Goal: Task Accomplishment & Management: Complete application form

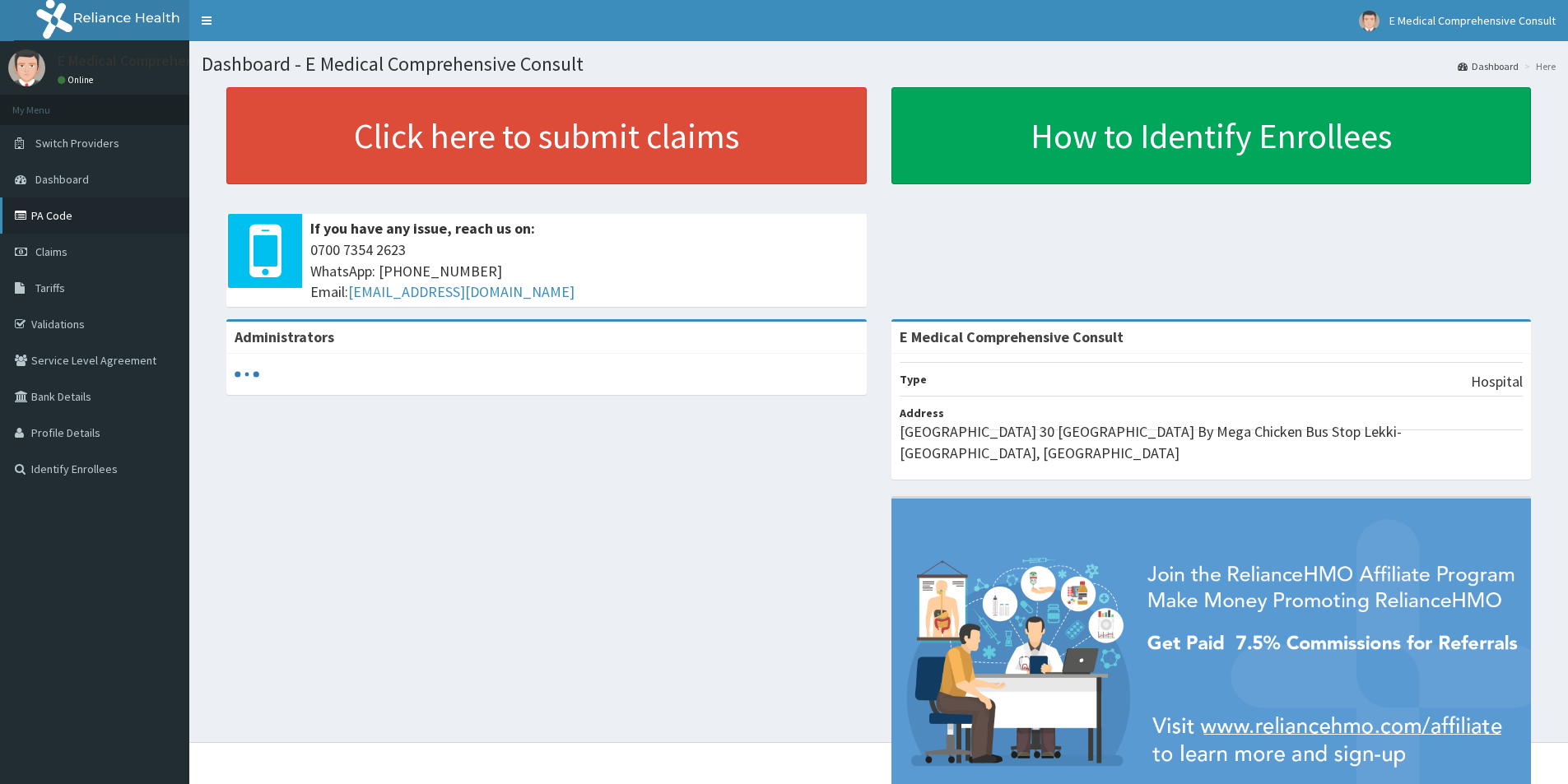
click at [47, 225] on link "PA Code" at bounding box center [94, 215] width 189 height 36
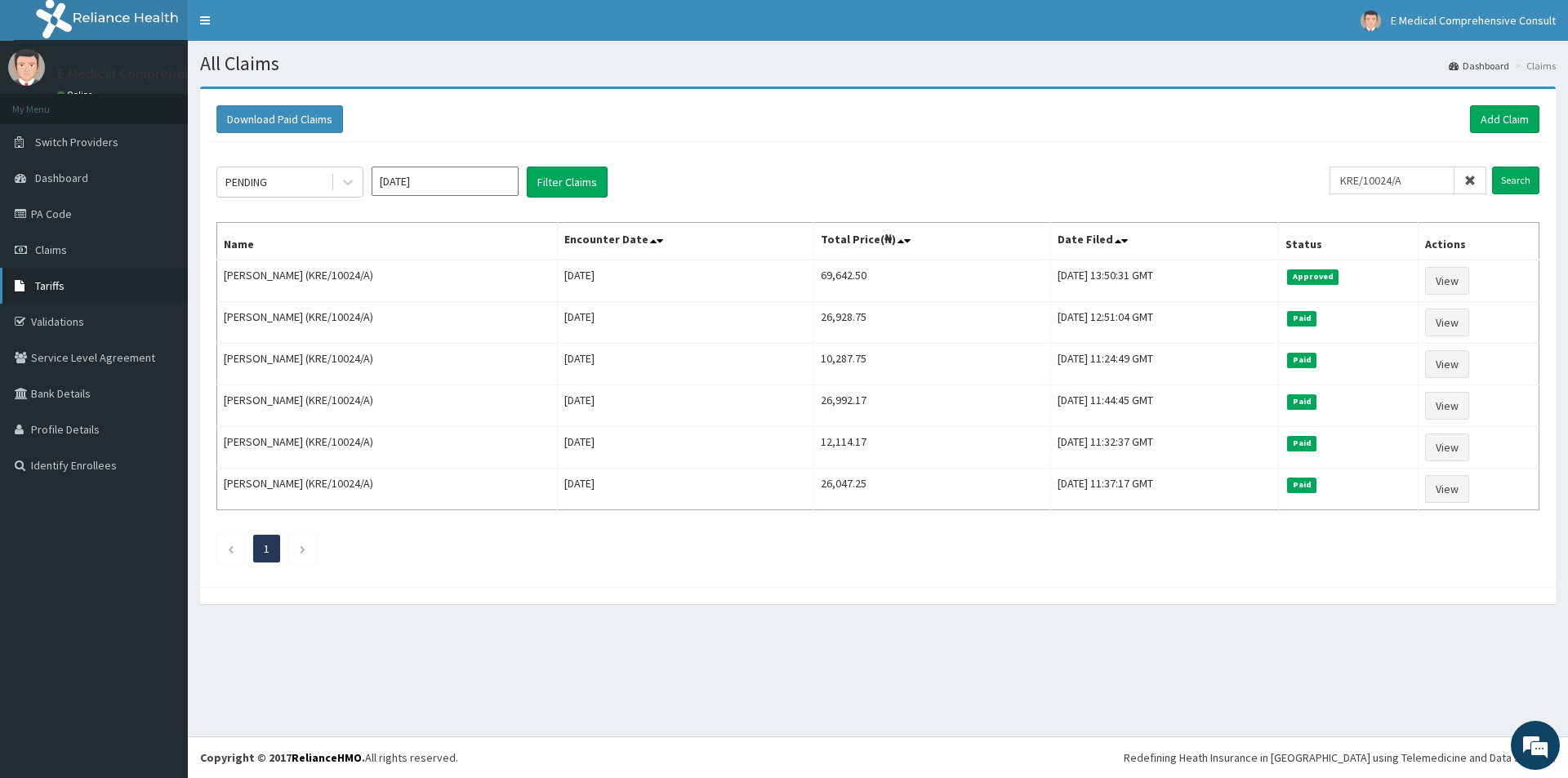
click at [52, 283] on span "Tariffs" at bounding box center [49, 286] width 29 height 15
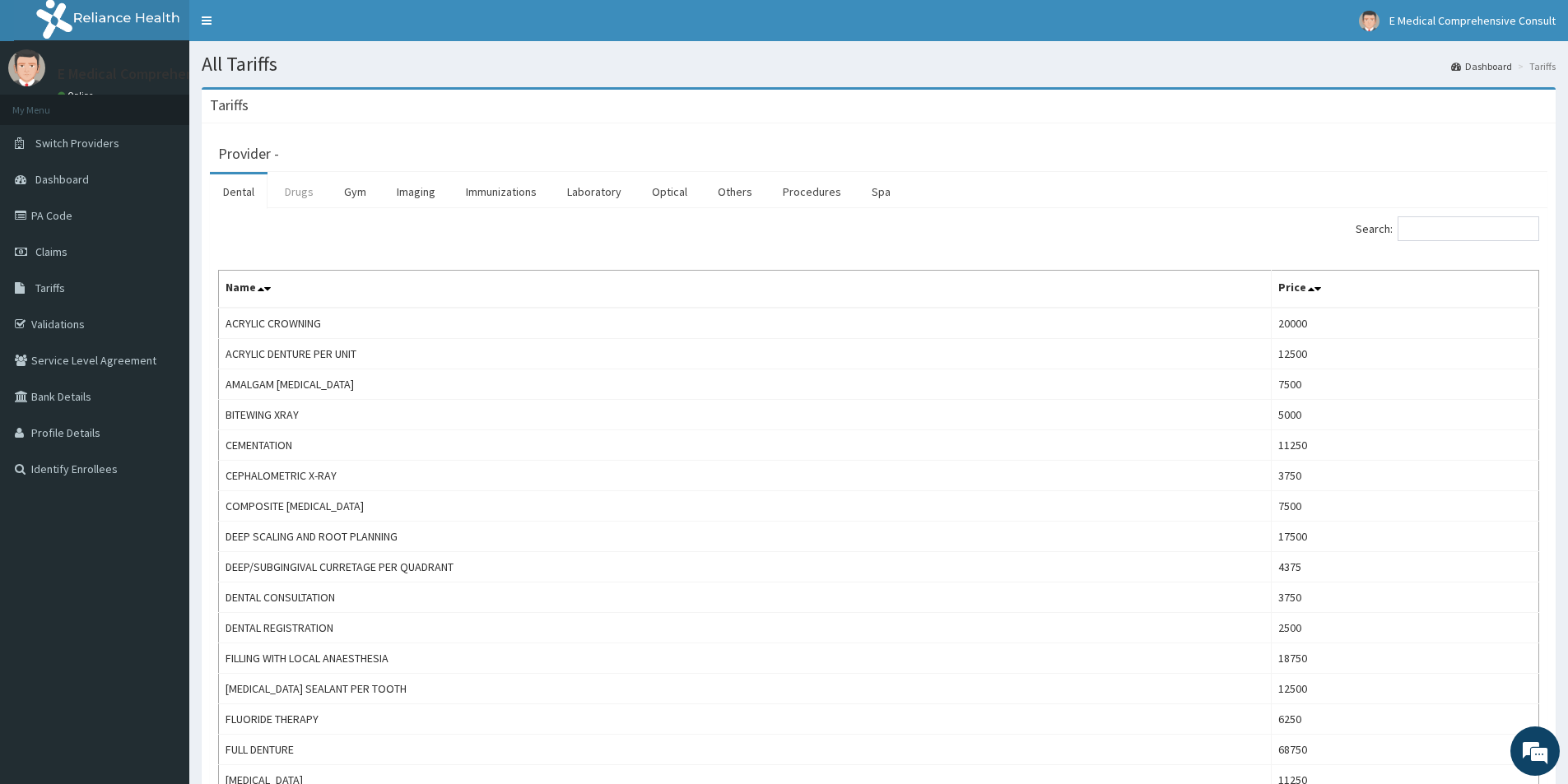
click at [306, 196] on link "Drugs" at bounding box center [300, 191] width 55 height 34
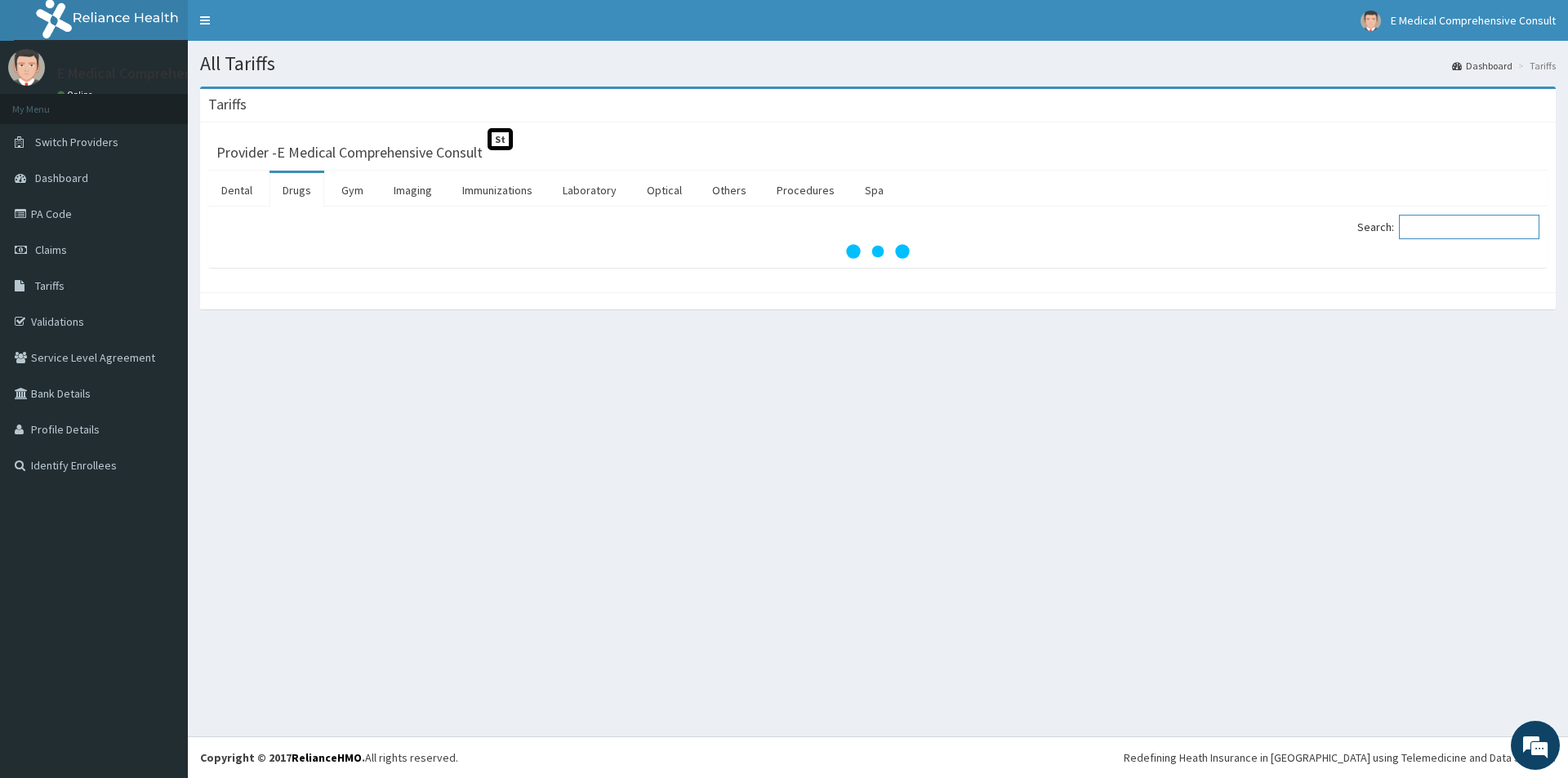
click at [1484, 221] on input "Search:" at bounding box center [1469, 227] width 141 height 24
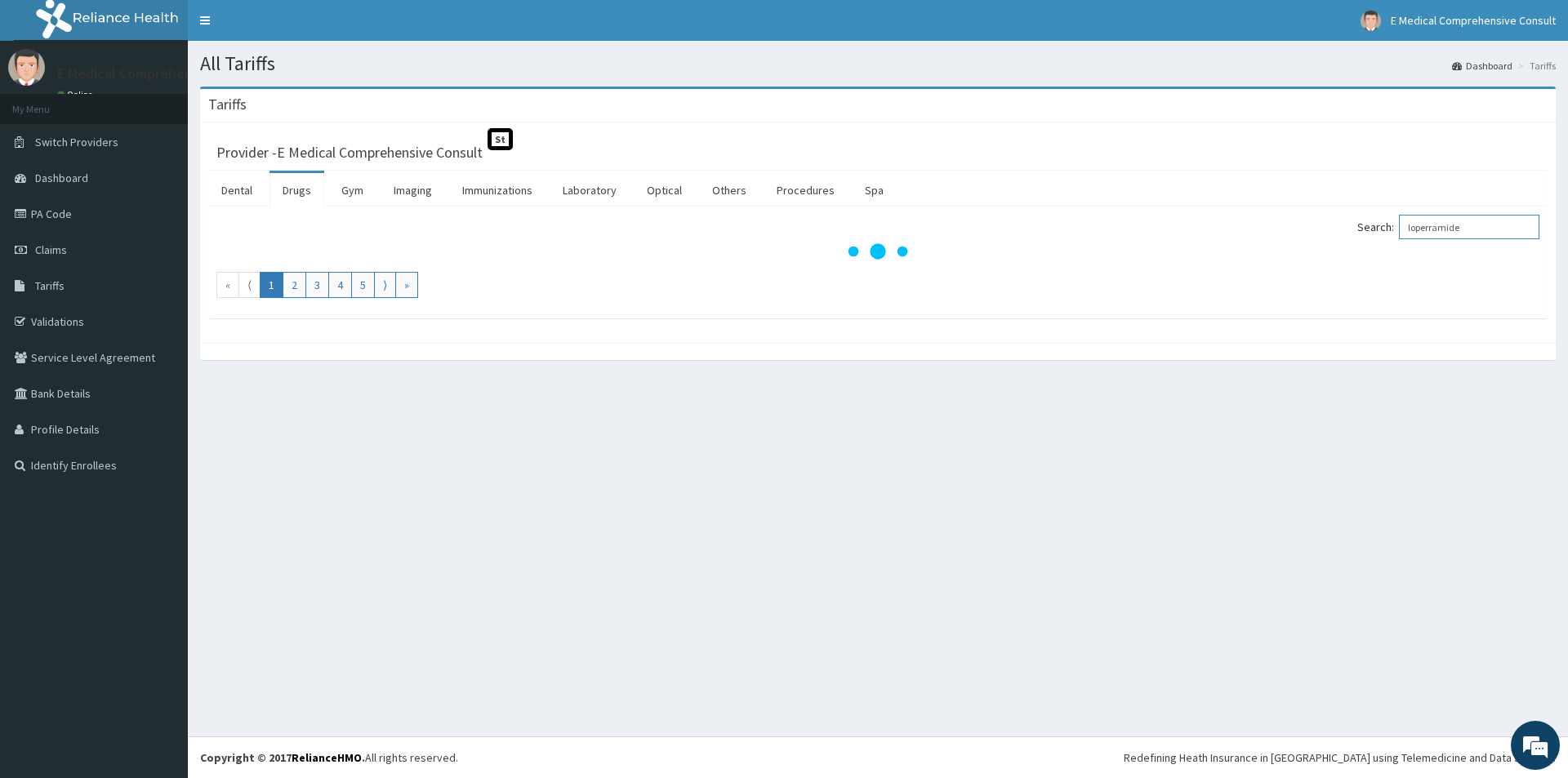
click at [1439, 228] on input "loperramide" at bounding box center [1469, 227] width 141 height 24
click at [1446, 227] on input "loprramide" at bounding box center [1469, 227] width 141 height 24
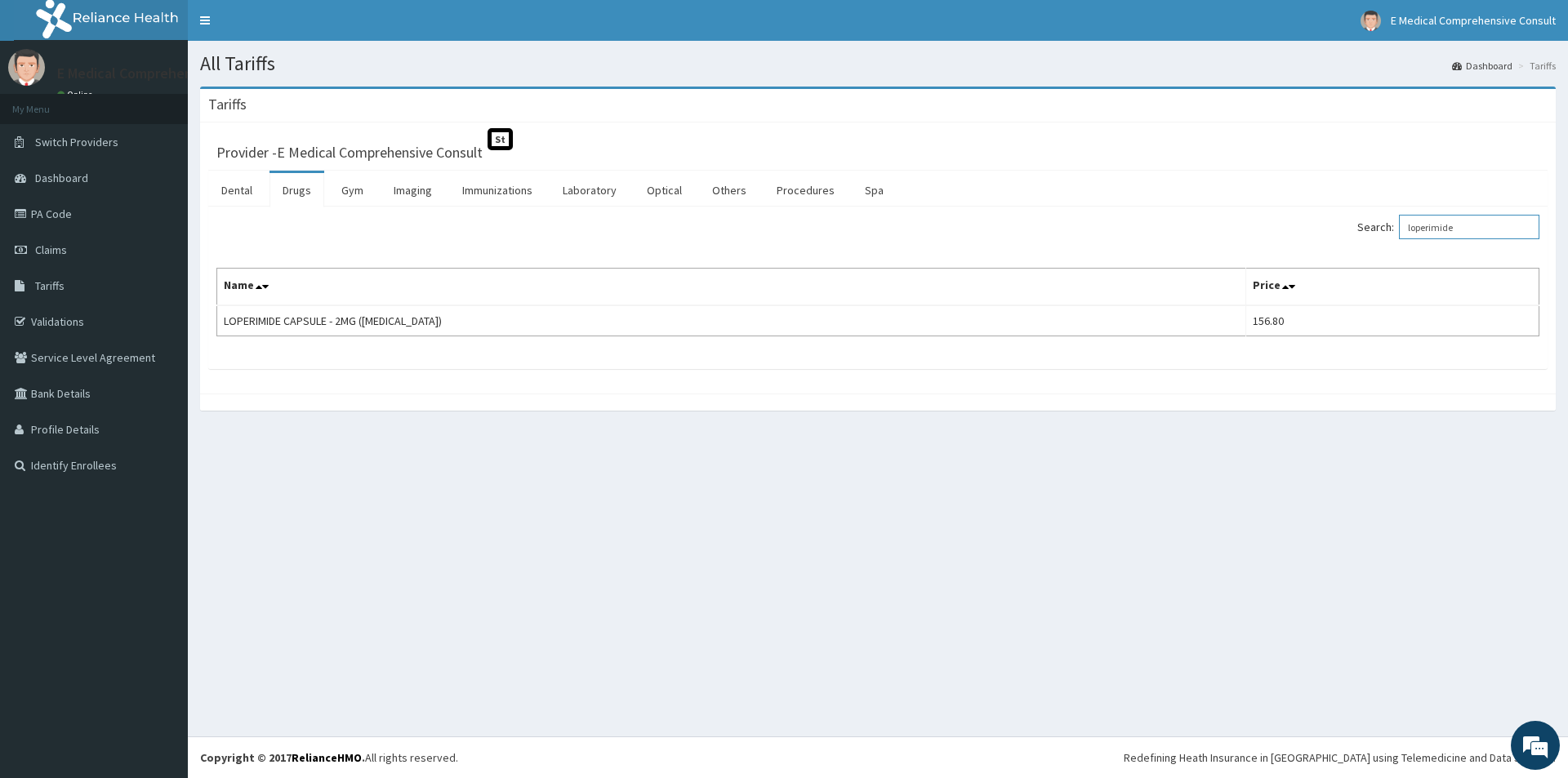
drag, startPoint x: 1476, startPoint y: 228, endPoint x: 1335, endPoint y: 226, distance: 141.0
click at [1335, 226] on div "Search: loperimide" at bounding box center [1215, 229] width 649 height 28
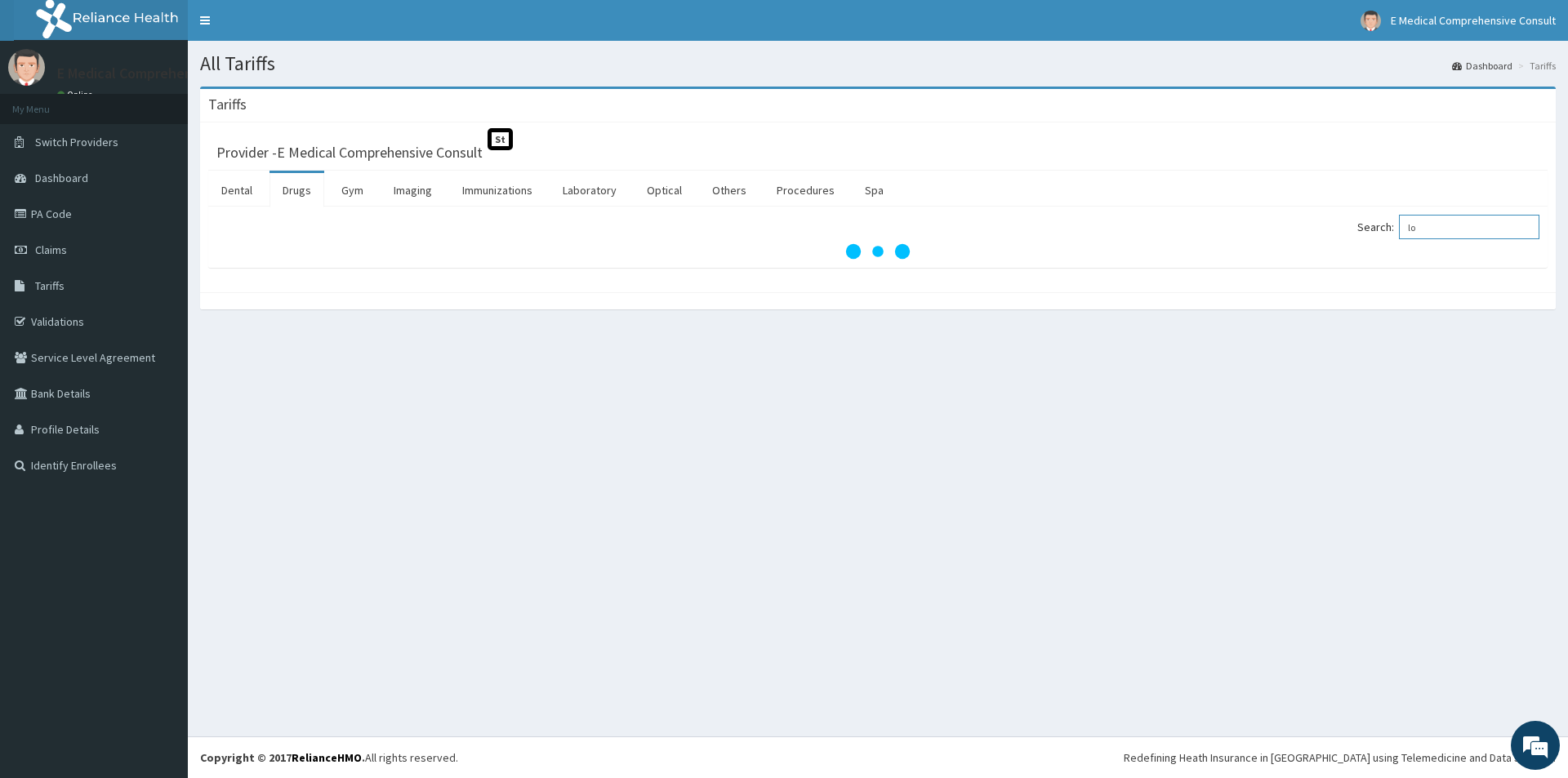
type input "lo"
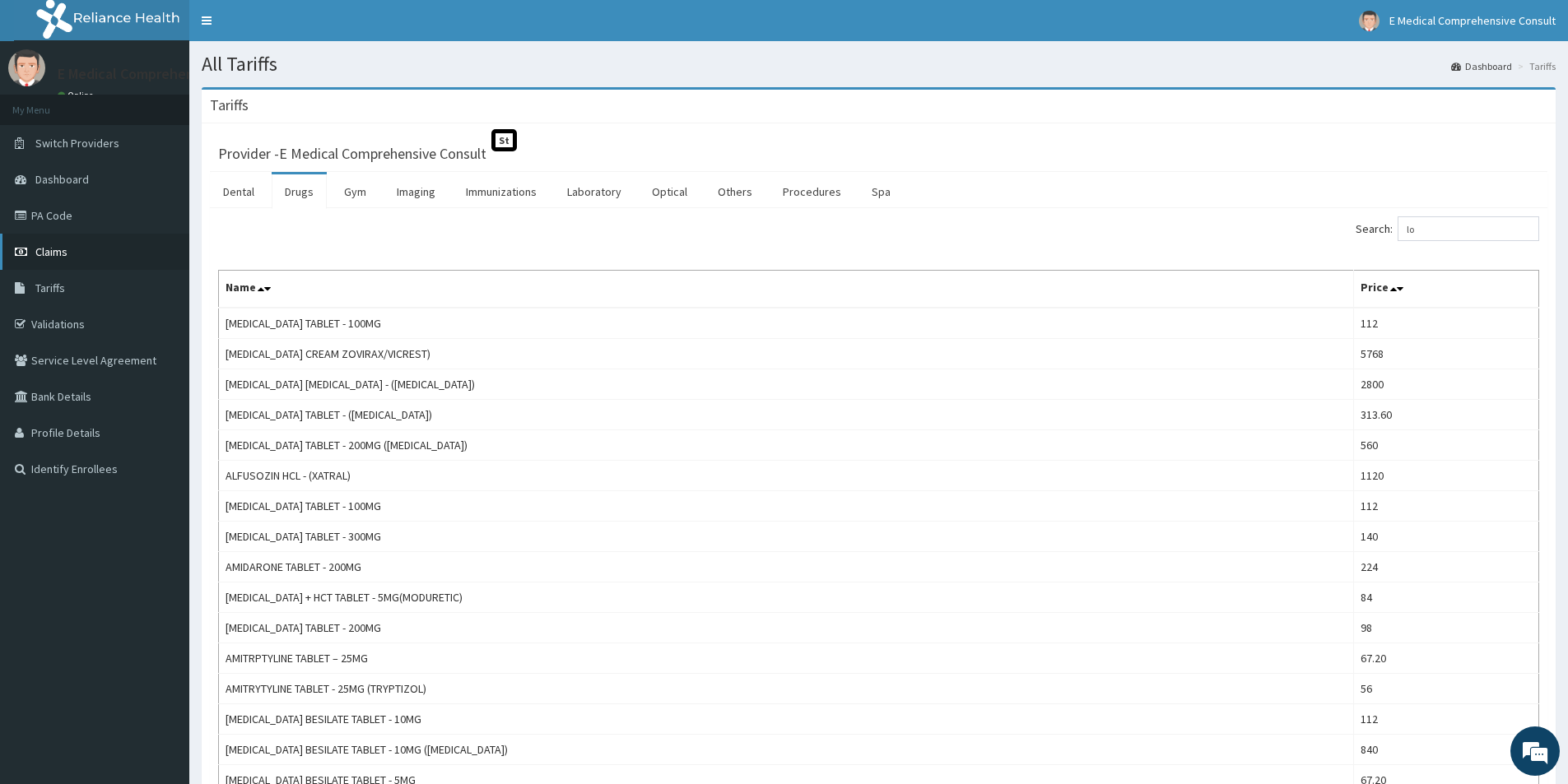
click at [47, 255] on span "Claims" at bounding box center [51, 252] width 32 height 15
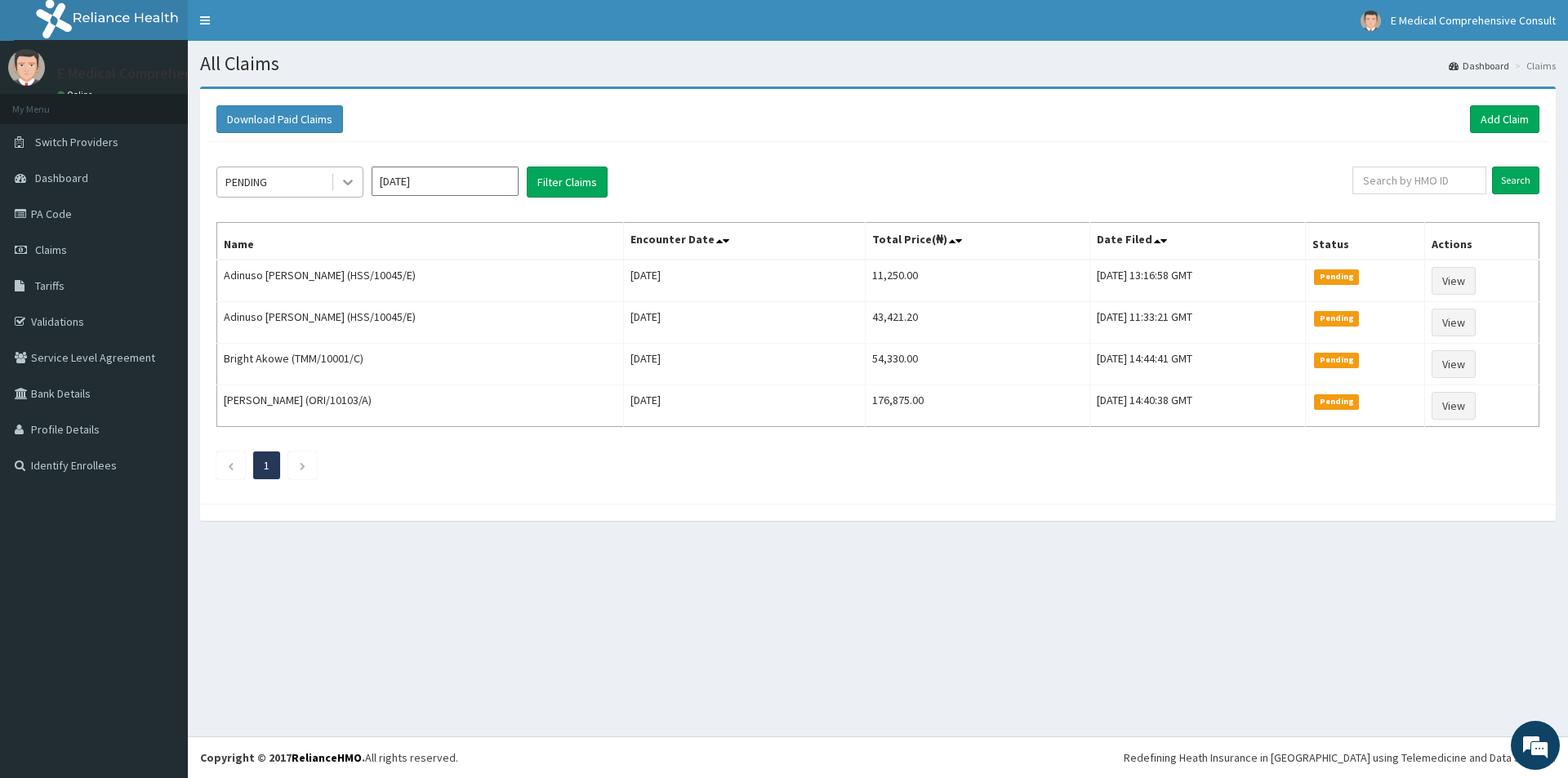
click at [348, 178] on icon at bounding box center [348, 182] width 17 height 17
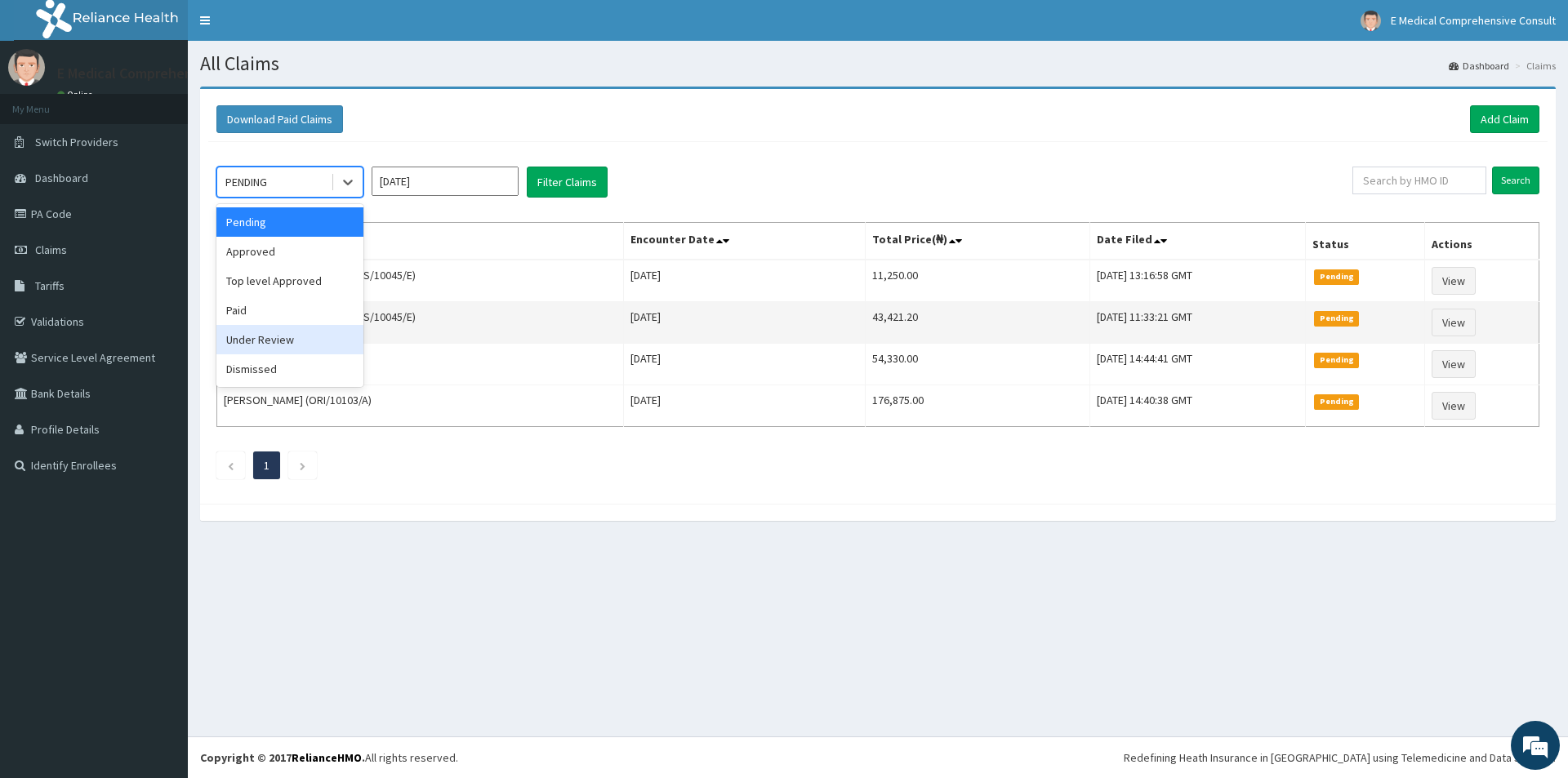
click at [250, 328] on div "Under Review" at bounding box center [290, 339] width 147 height 29
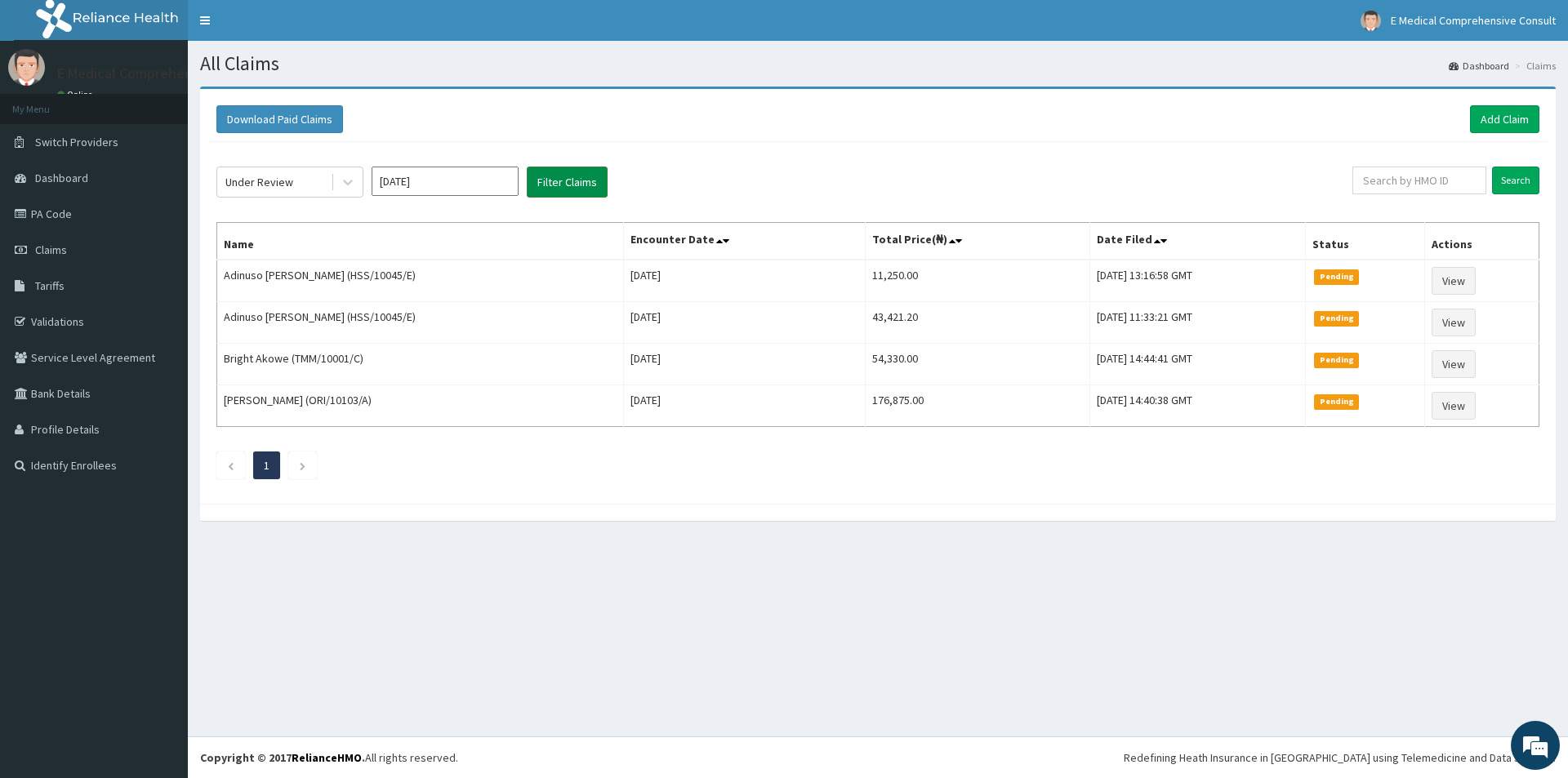
click at [547, 178] on button "Filter Claims" at bounding box center [567, 182] width 81 height 31
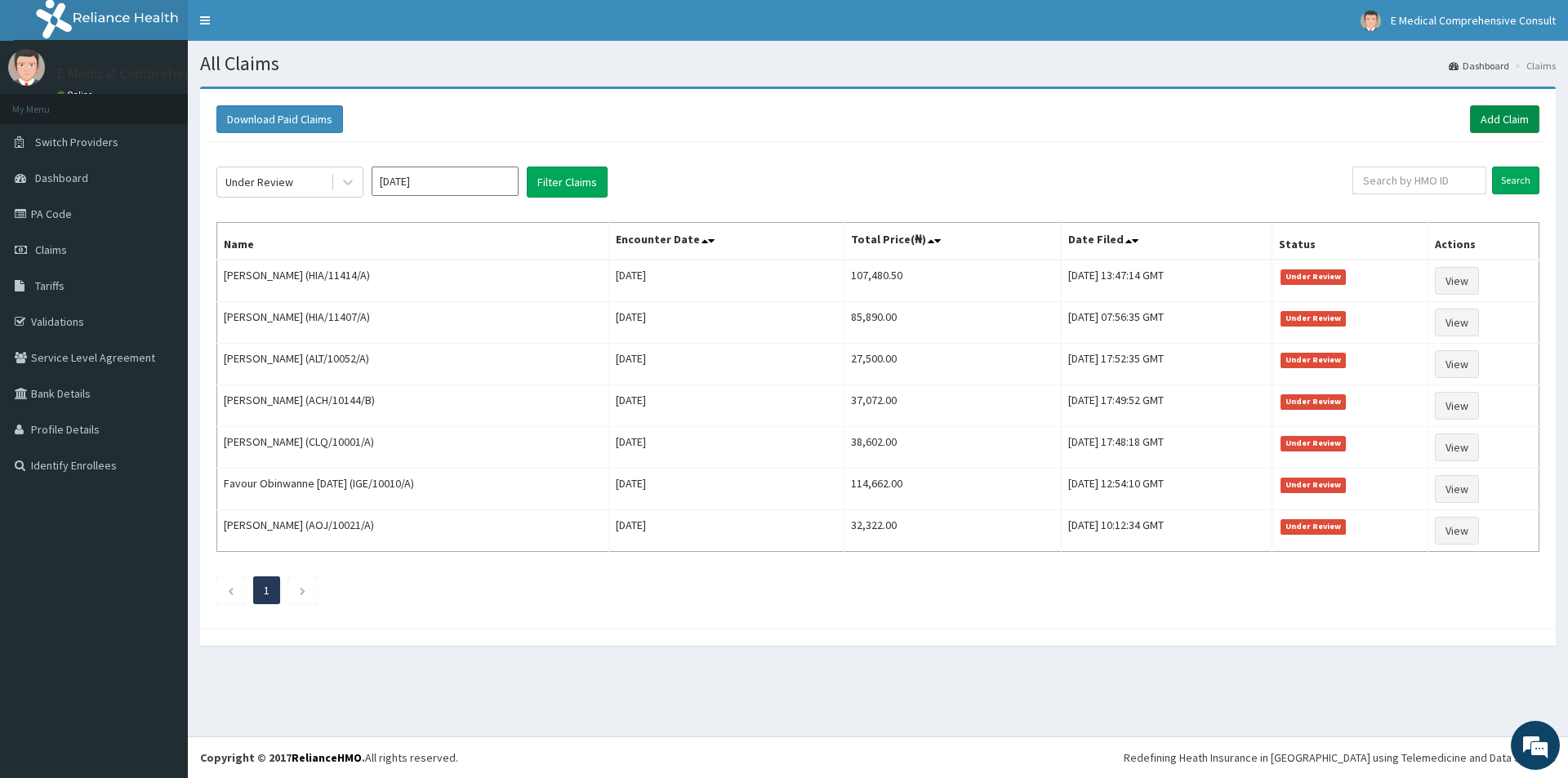
click at [1522, 124] on link "Add Claim" at bounding box center [1505, 118] width 69 height 27
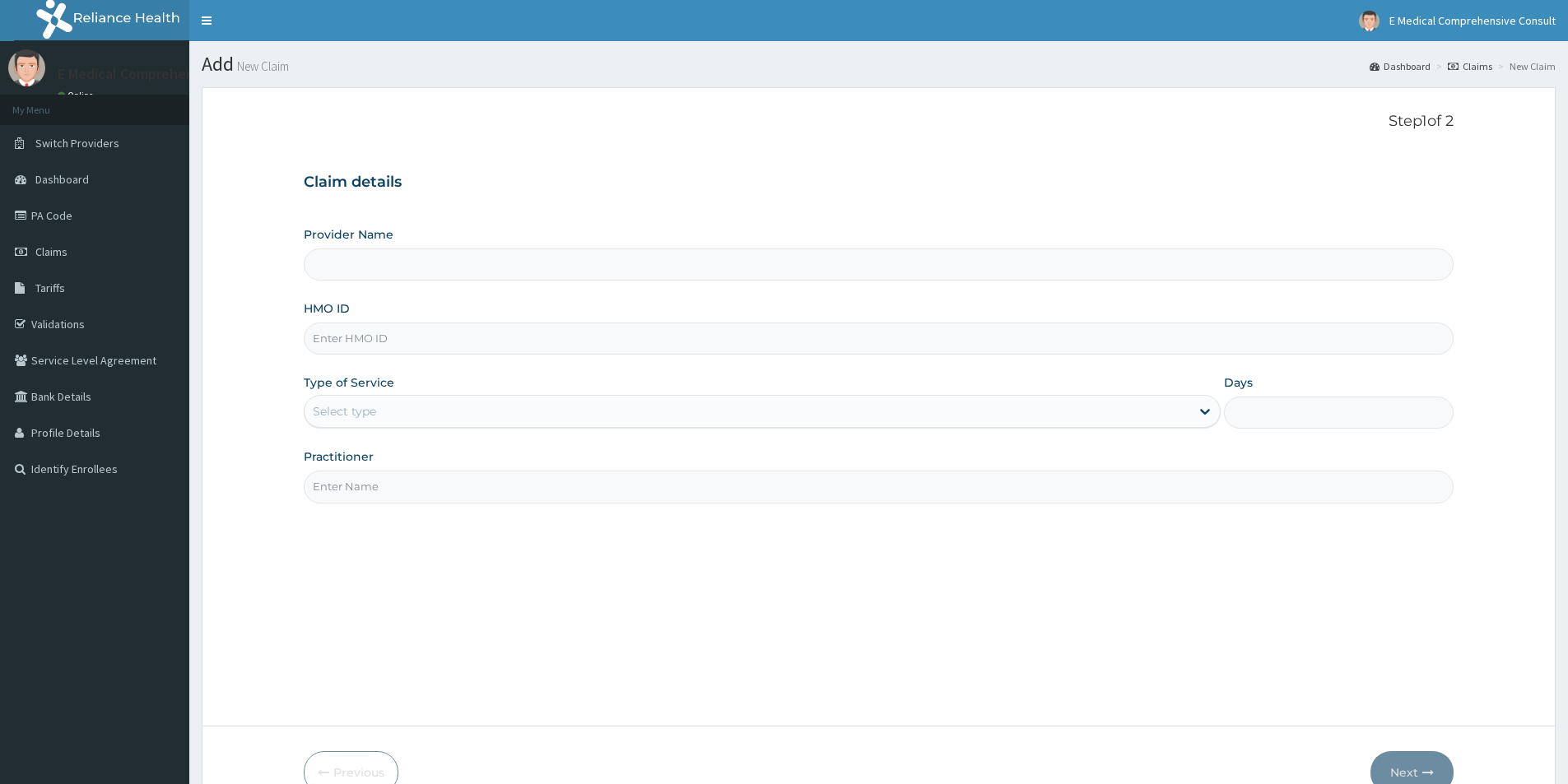
click at [436, 277] on input "Provider Name" at bounding box center [879, 264] width 1150 height 32
type input "E Medical Comprehensive Consult"
click at [404, 353] on input "HMO ID" at bounding box center [879, 338] width 1150 height 32
paste input "KRE/10024/A"
type input "KRE/10024/A"
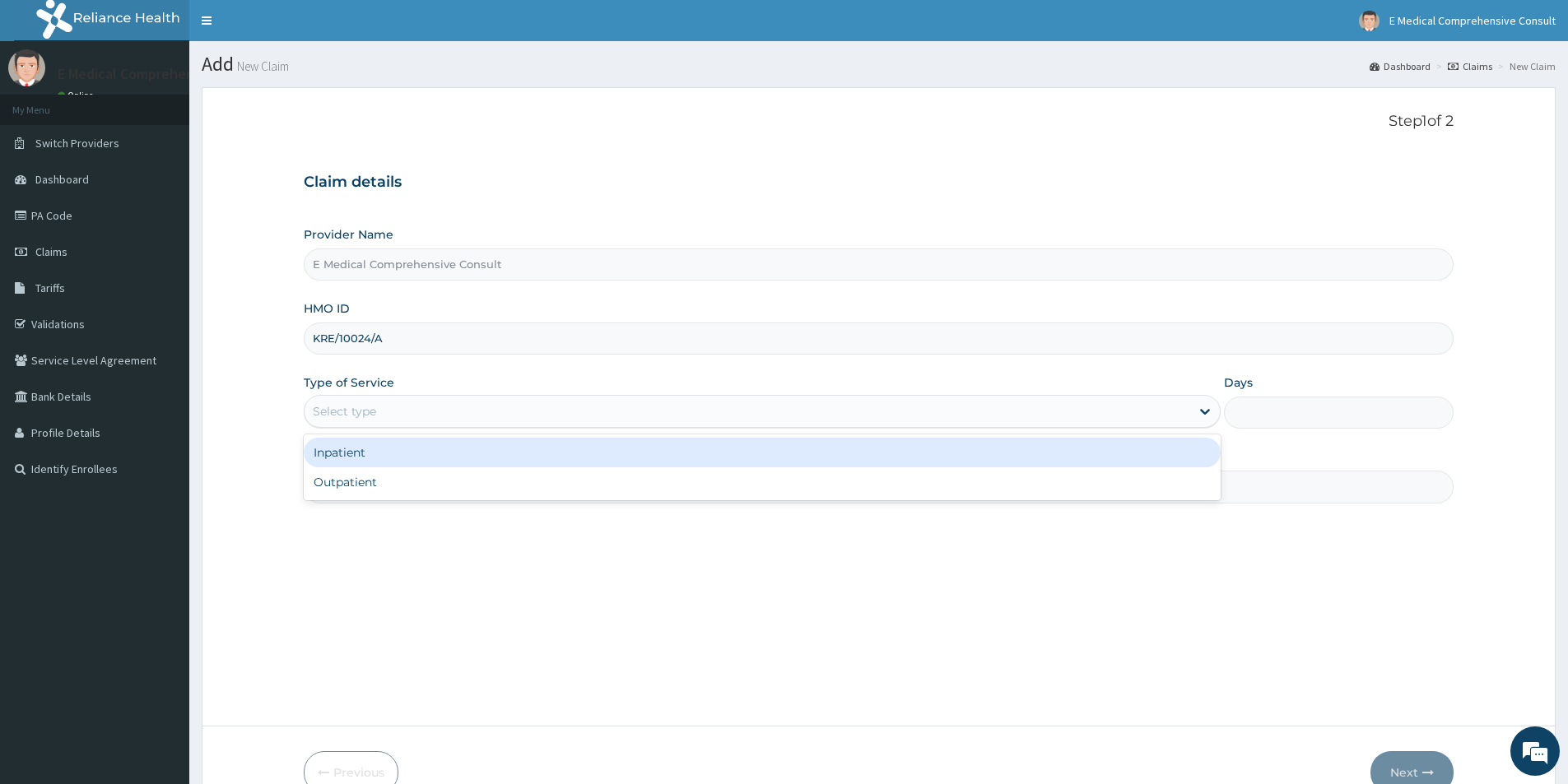
click at [392, 413] on div "Select type" at bounding box center [747, 410] width 886 height 26
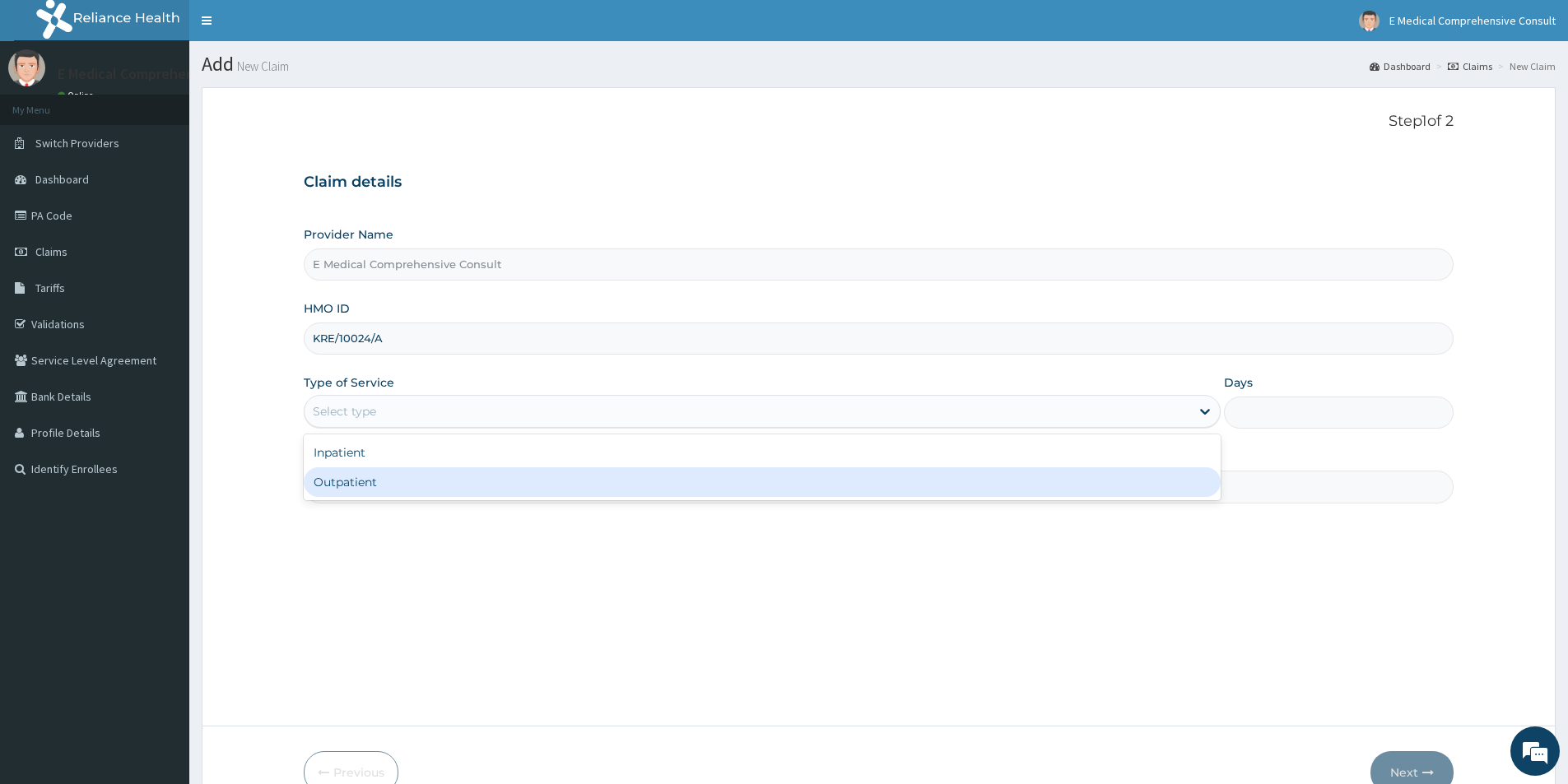
click at [394, 486] on div "Outpatient" at bounding box center [762, 482] width 917 height 29
type input "1"
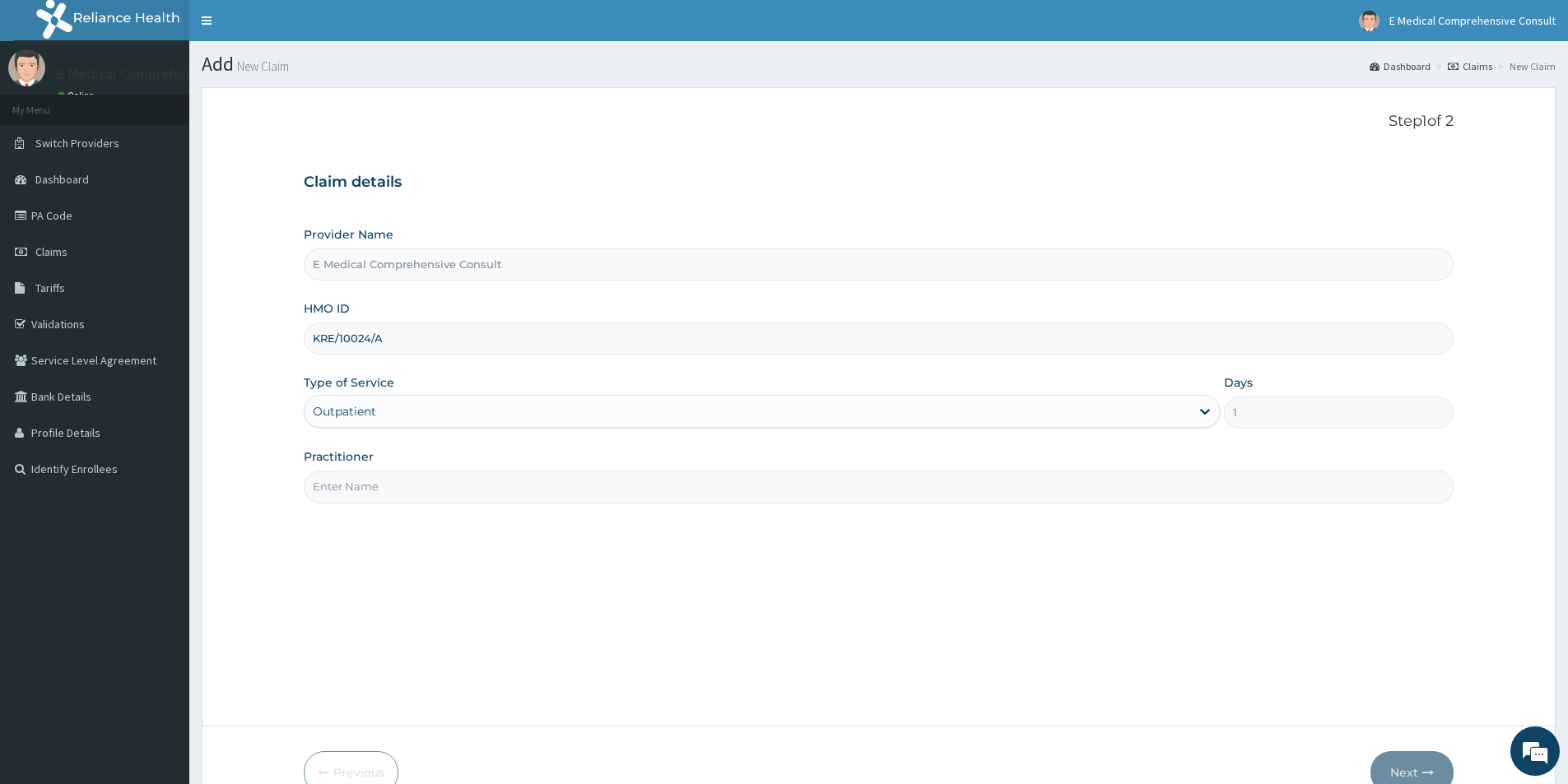
click at [398, 485] on input "Practitioner" at bounding box center [879, 487] width 1150 height 32
type input "DR. OKAFOR"
click at [1425, 769] on icon "button" at bounding box center [1428, 773] width 12 height 12
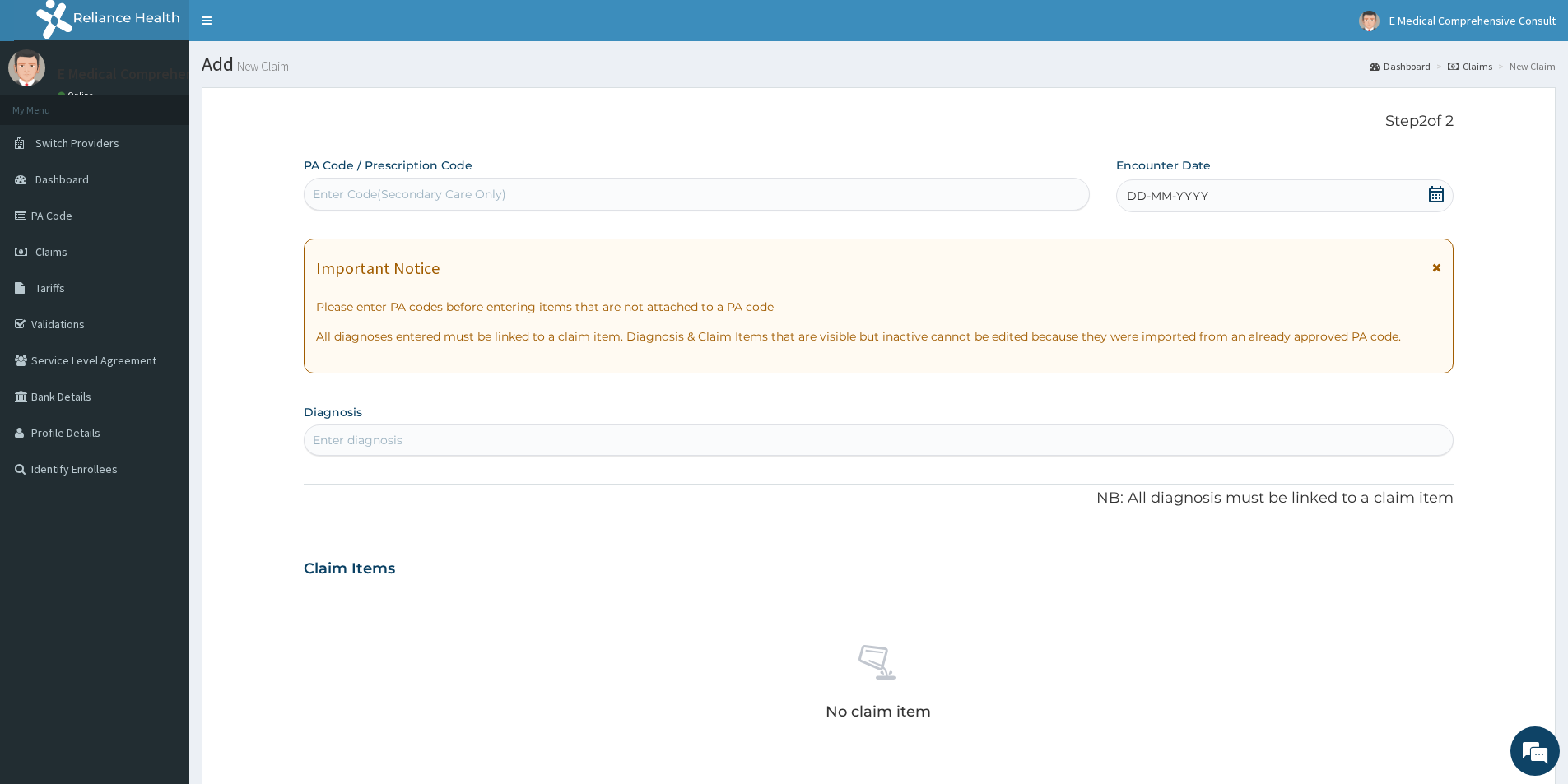
click at [445, 185] on div "Enter Code(Secondary Care Only)" at bounding box center [697, 194] width 784 height 26
paste input "PA/F766A2"
type input "PA/F766A2"
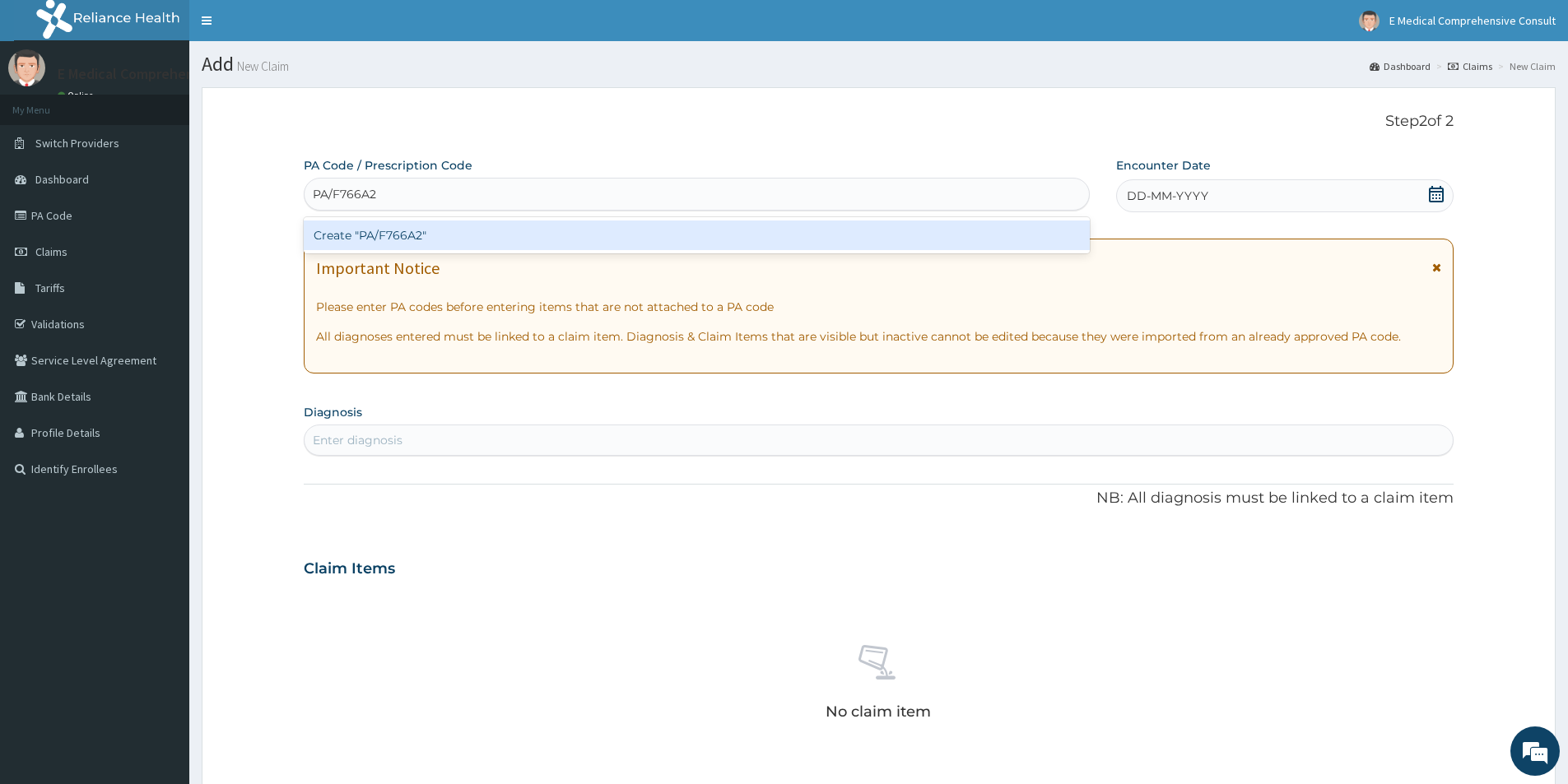
click at [474, 233] on div "Create "PA/F766A2"" at bounding box center [697, 235] width 786 height 29
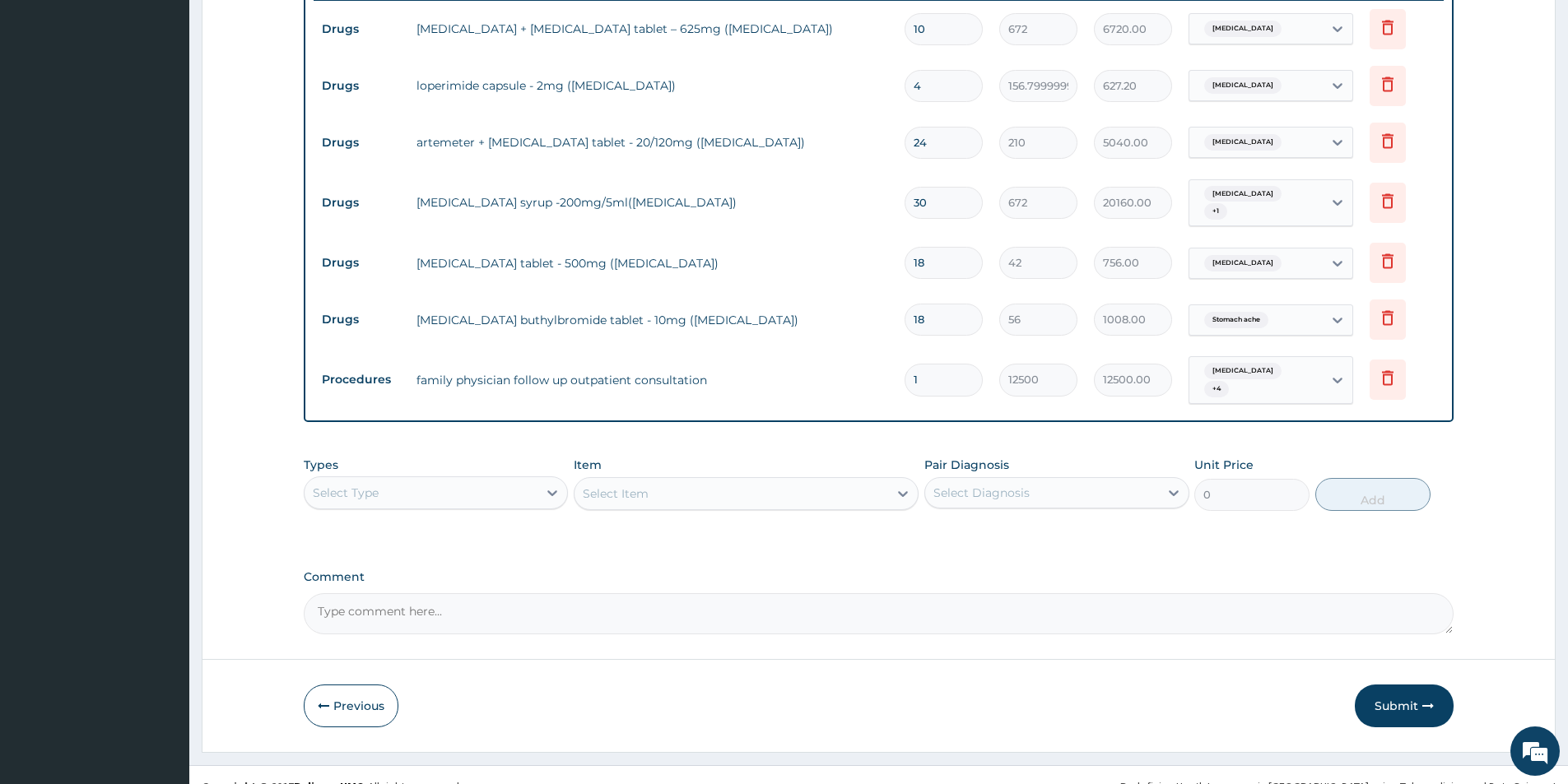
scroll to position [649, 0]
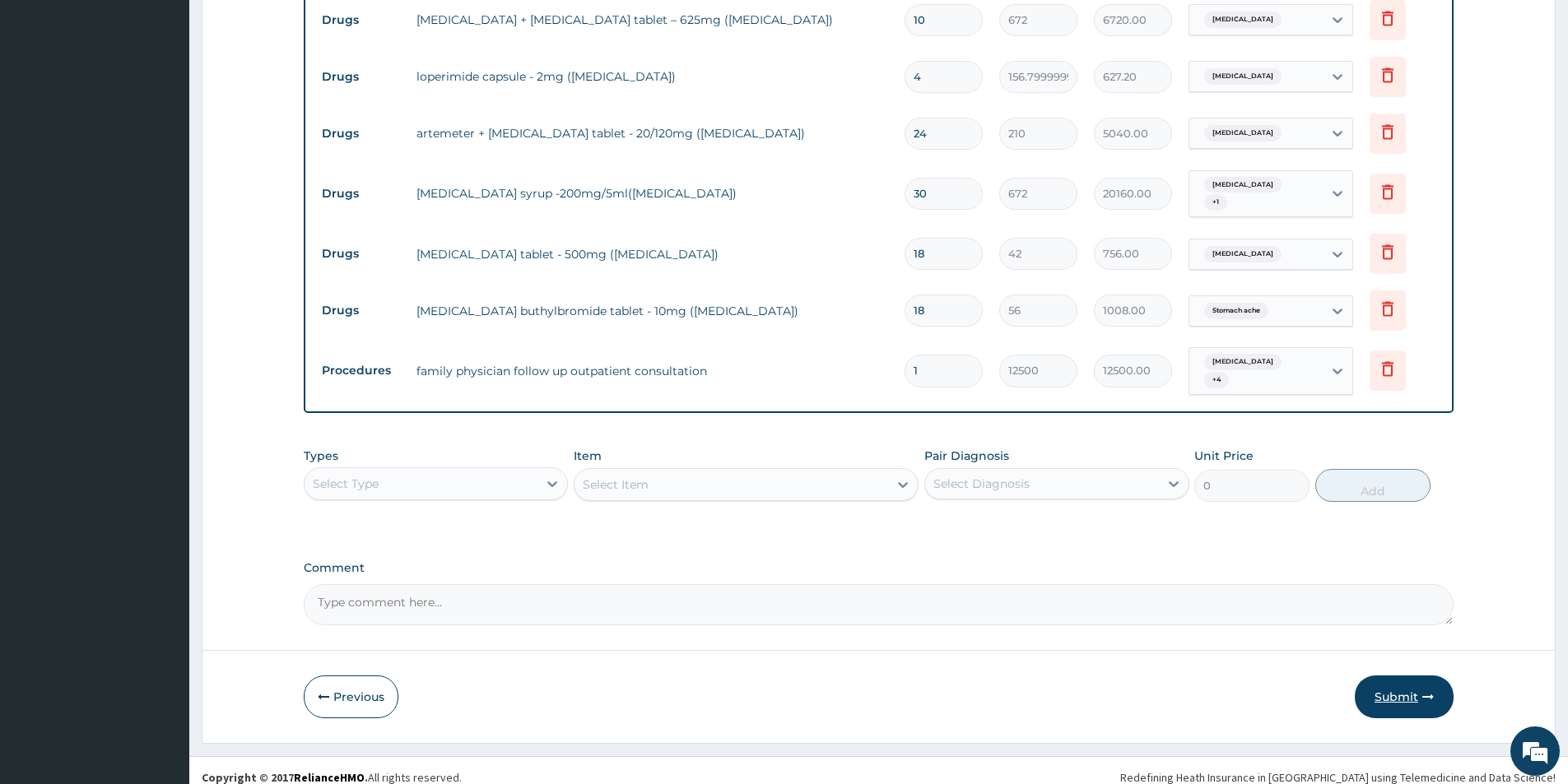
click at [1392, 677] on button "Submit" at bounding box center [1404, 697] width 99 height 43
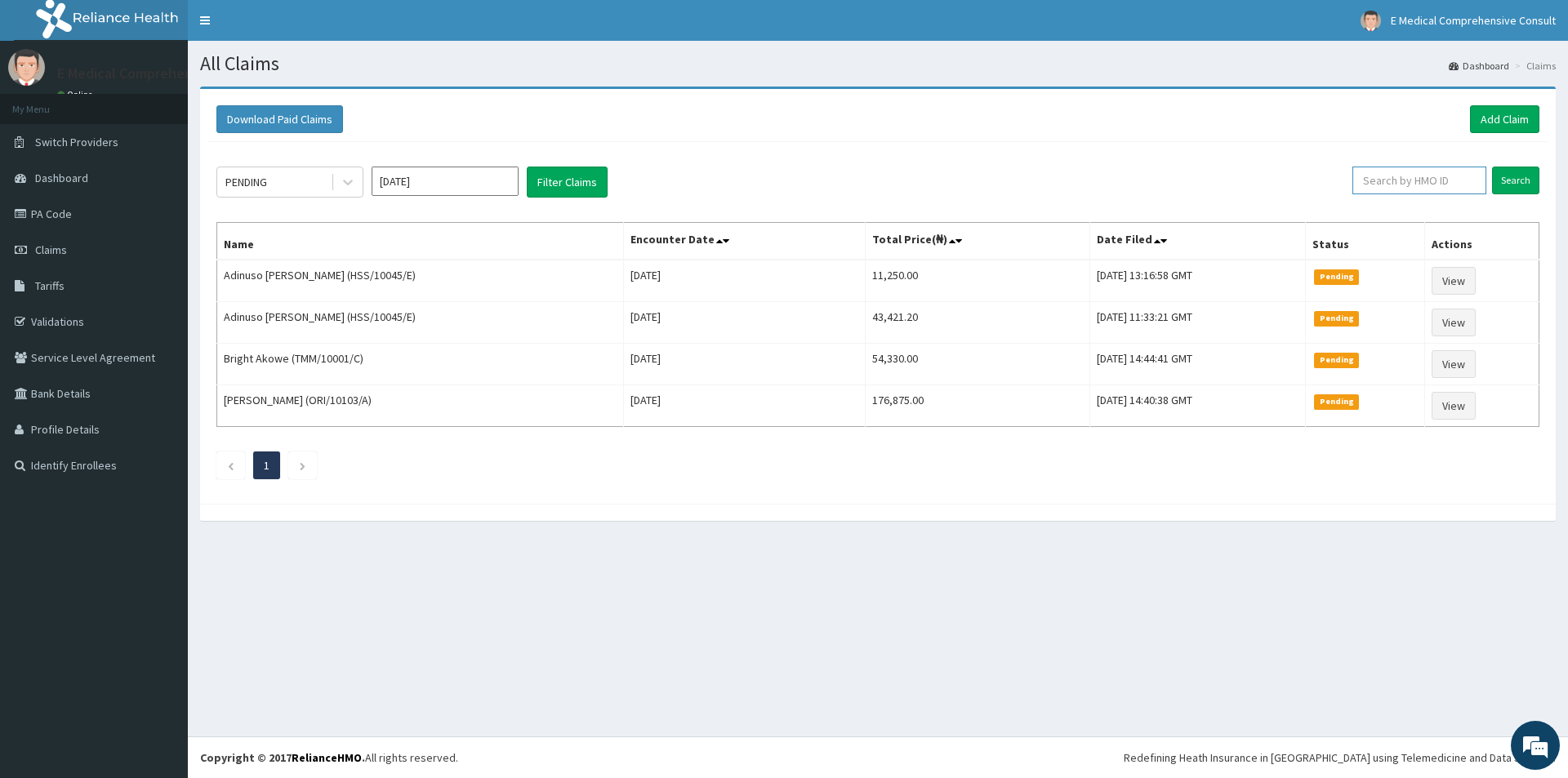
click at [1385, 191] on input "text" at bounding box center [1419, 180] width 134 height 27
paste input "KRE/10024/A"
type input "KRE/10024/A"
click at [1492, 167] on input "Search" at bounding box center [1516, 180] width 47 height 27
